Goal: Communication & Community: Share content

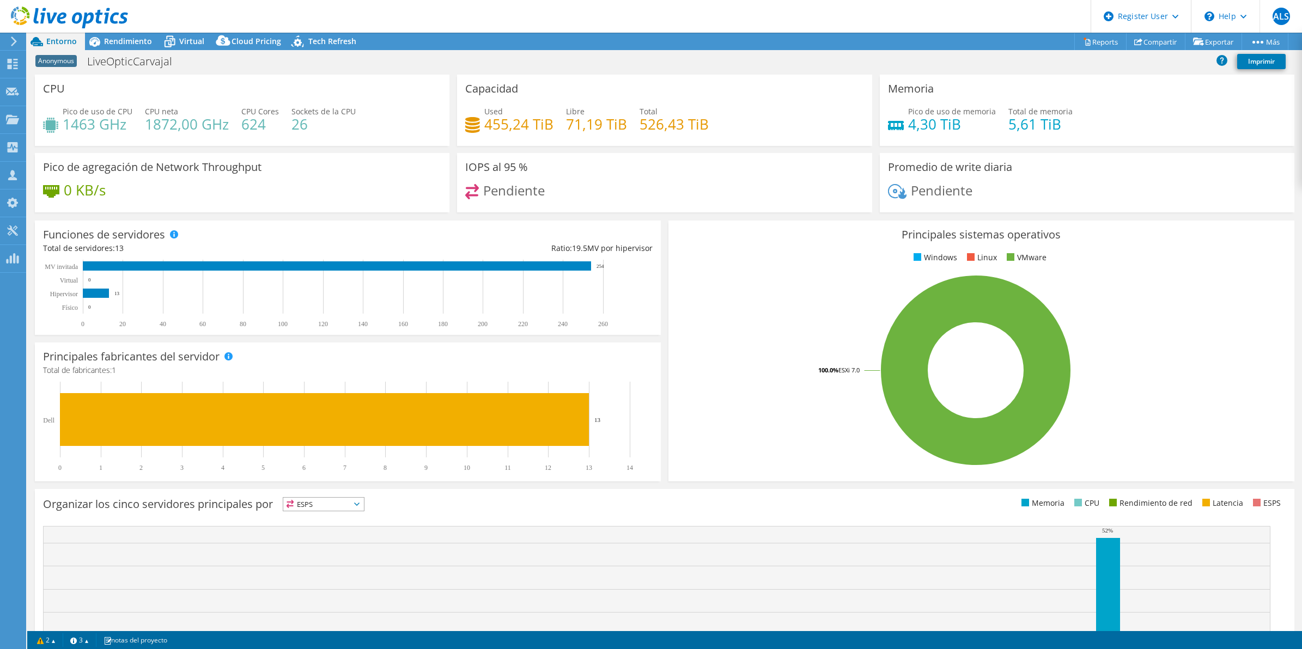
radio input "true"
radio input "false"
click at [1141, 39] on link "Compartir" at bounding box center [1155, 41] width 59 height 17
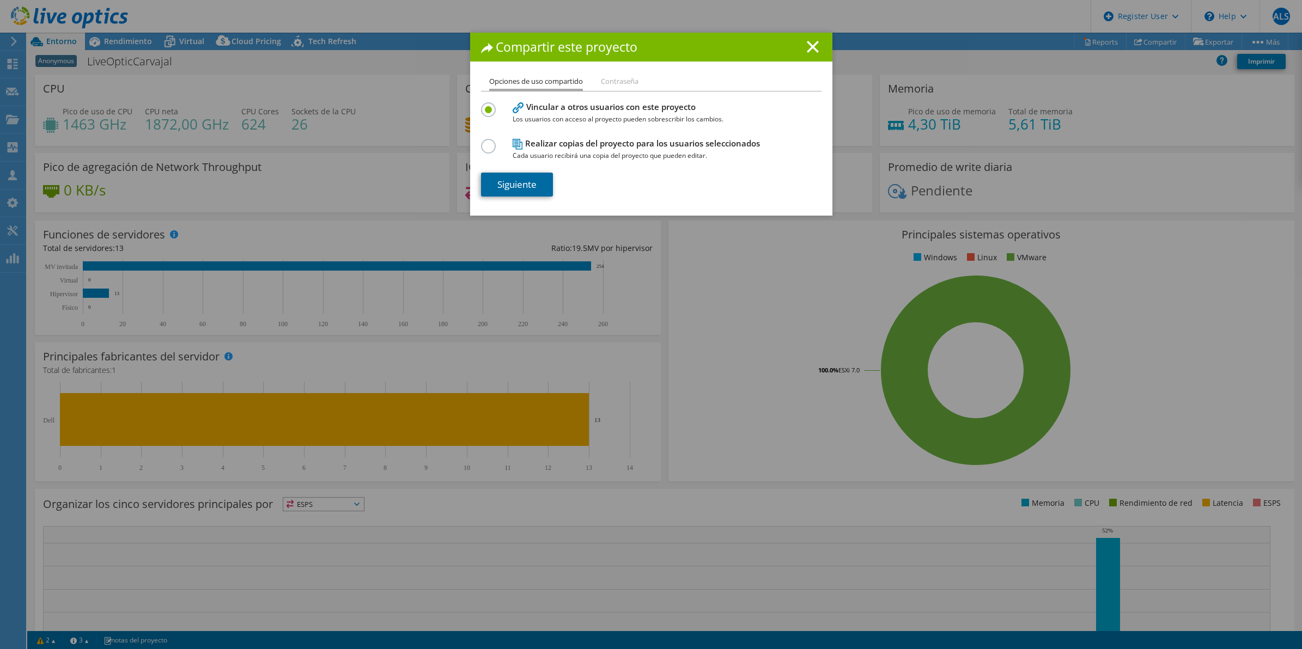
click at [528, 190] on link "Siguiente" at bounding box center [517, 185] width 72 height 24
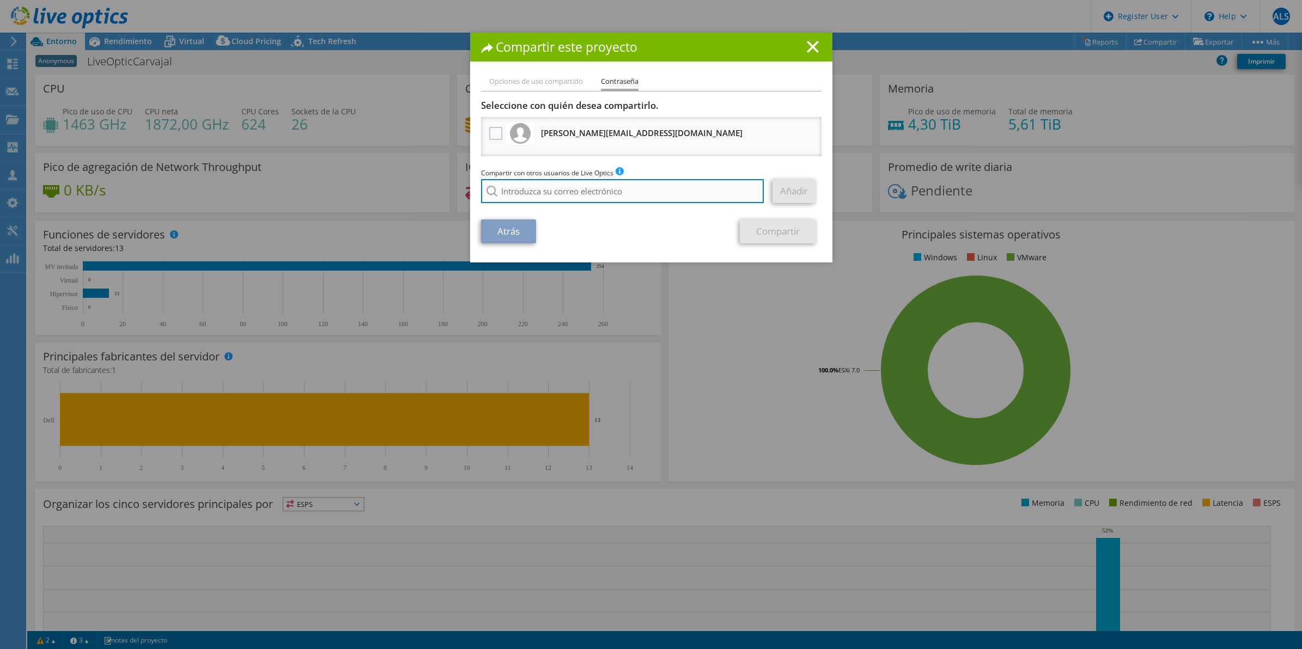
click at [540, 184] on input "search" at bounding box center [622, 191] width 283 height 24
click at [540, 192] on input "search" at bounding box center [622, 191] width 283 height 24
paste input "[EMAIL_ADDRESS][PERSON_NAME][DOMAIN_NAME]"
type input "[EMAIL_ADDRESS][PERSON_NAME][DOMAIN_NAME]"
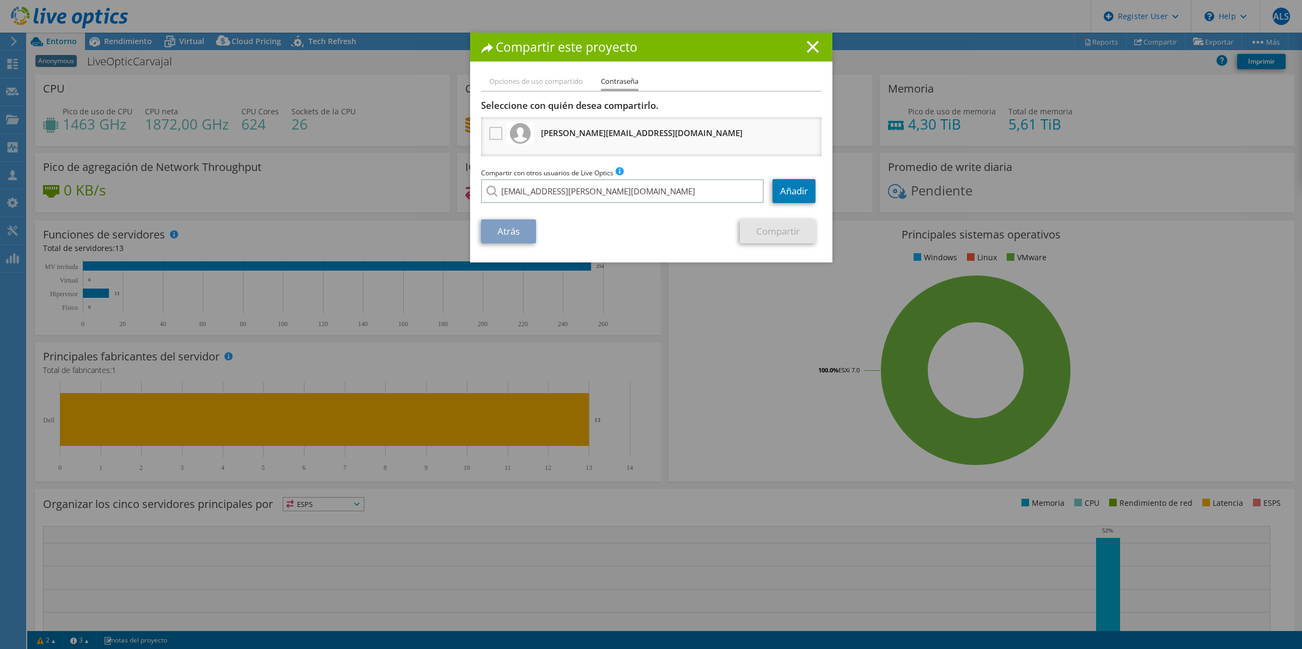
click at [563, 205] on li "[EMAIL_ADDRESS][PERSON_NAME][DOMAIN_NAME]" at bounding box center [566, 198] width 170 height 13
click at [783, 193] on link "Añadir" at bounding box center [793, 191] width 43 height 24
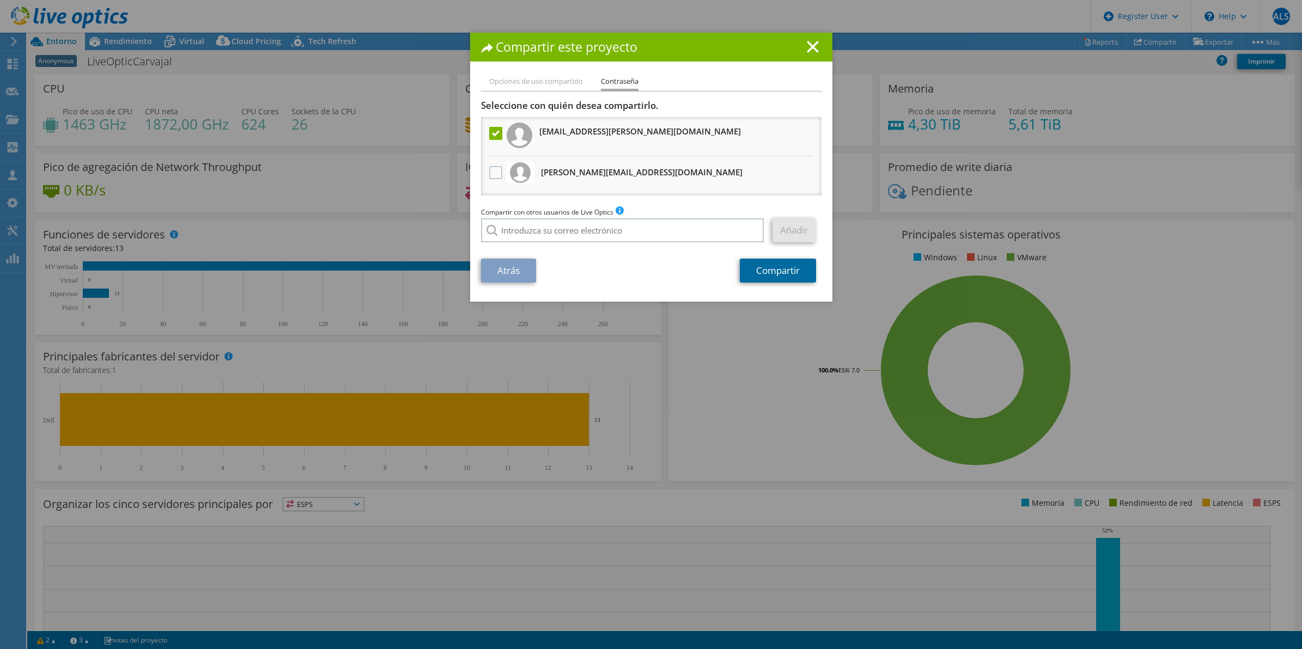
click at [789, 279] on link "Compartir" at bounding box center [778, 271] width 76 height 24
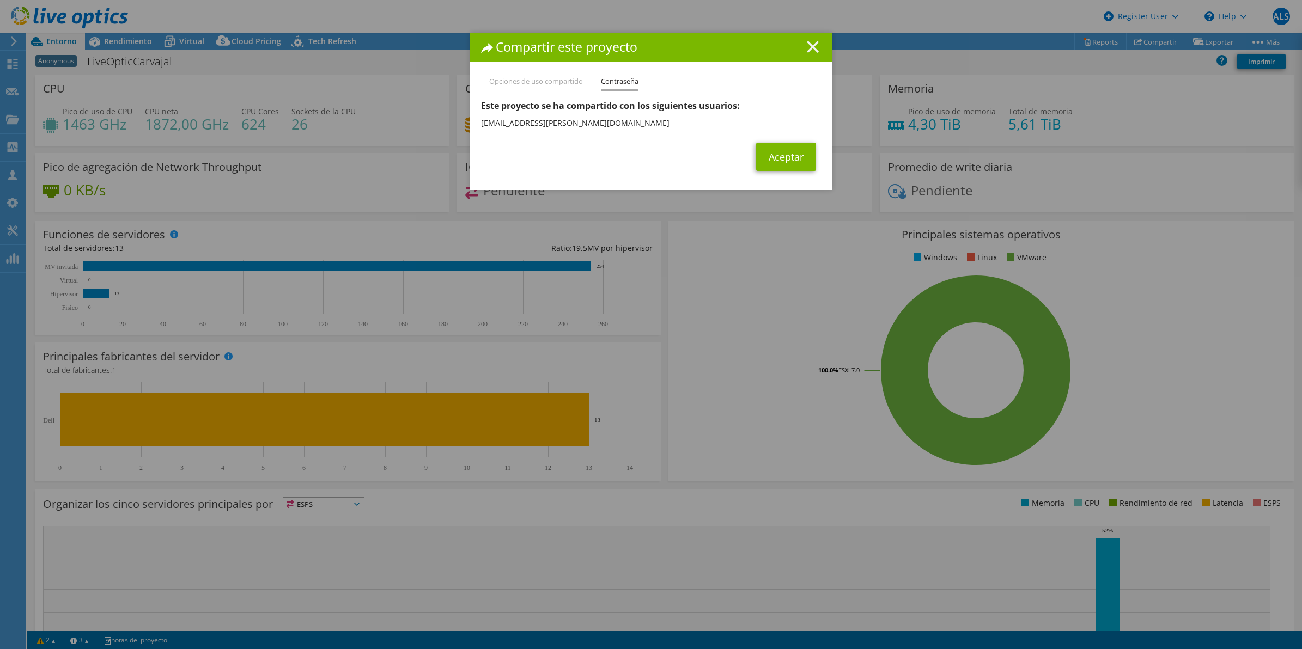
click at [813, 45] on icon at bounding box center [813, 47] width 12 height 12
